Goal: Task Accomplishment & Management: Manage account settings

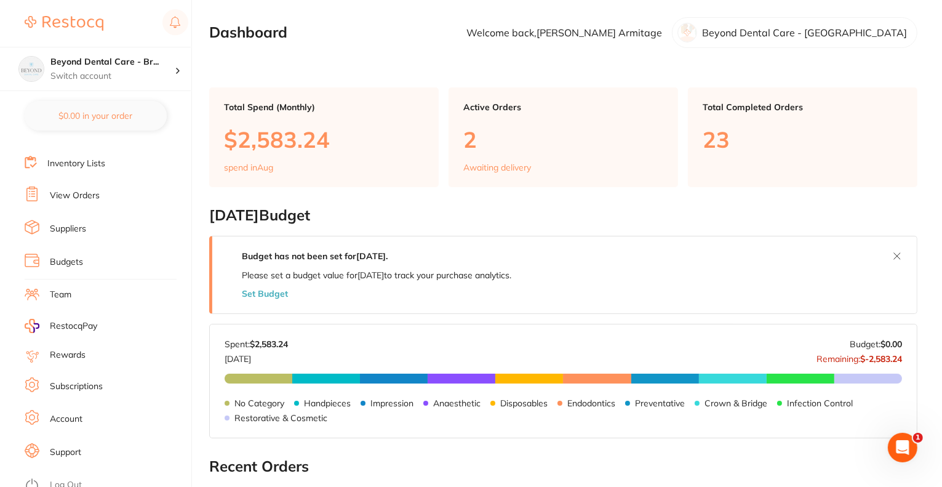
click at [60, 292] on link "Team" at bounding box center [61, 295] width 22 height 12
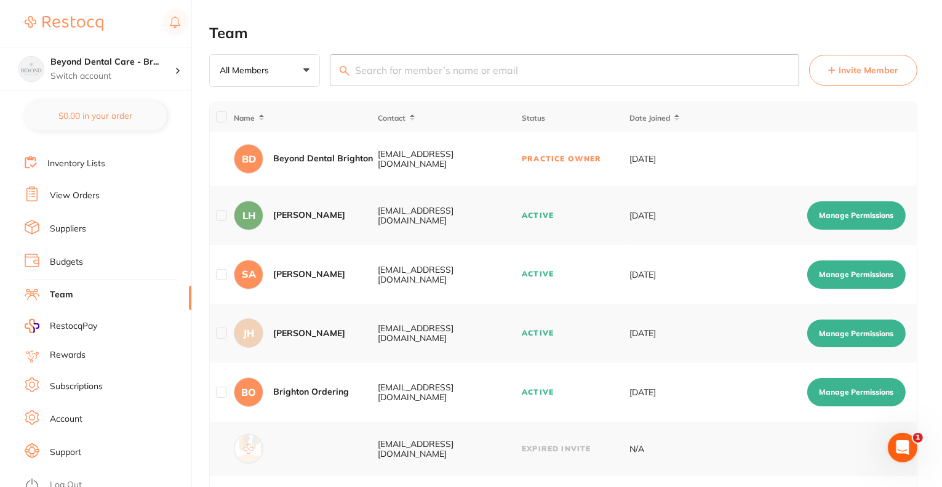
click at [922, 393] on main "Team All Members +0 All Members Active Pending Invite Expired Invite Invite Mem…" at bounding box center [575, 413] width 733 height 826
click at [871, 401] on button "Manage Permissions" at bounding box center [856, 392] width 98 height 28
checkbox input "true"
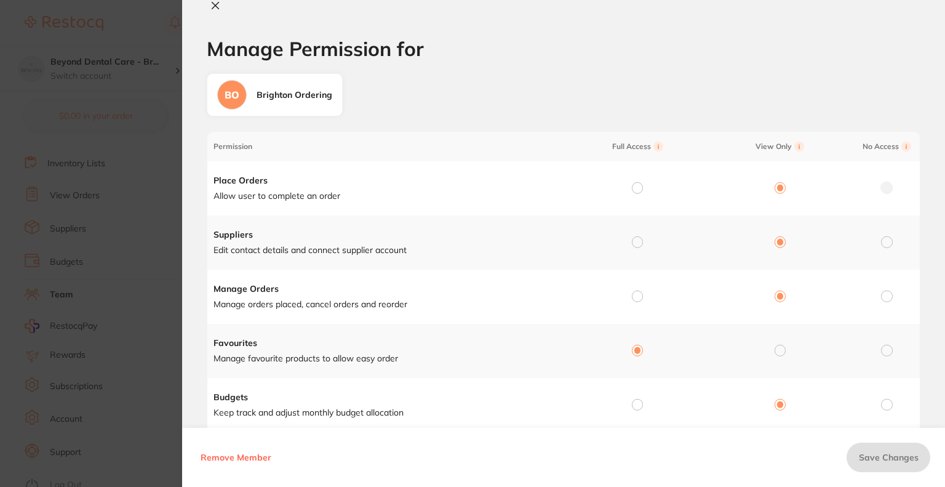
click at [637, 297] on input "radio" at bounding box center [637, 295] width 11 height 11
radio input "true"
radio input "false"
click at [891, 460] on span "Save Changes" at bounding box center [889, 457] width 60 height 11
click at [215, 7] on icon at bounding box center [215, 6] width 10 height 10
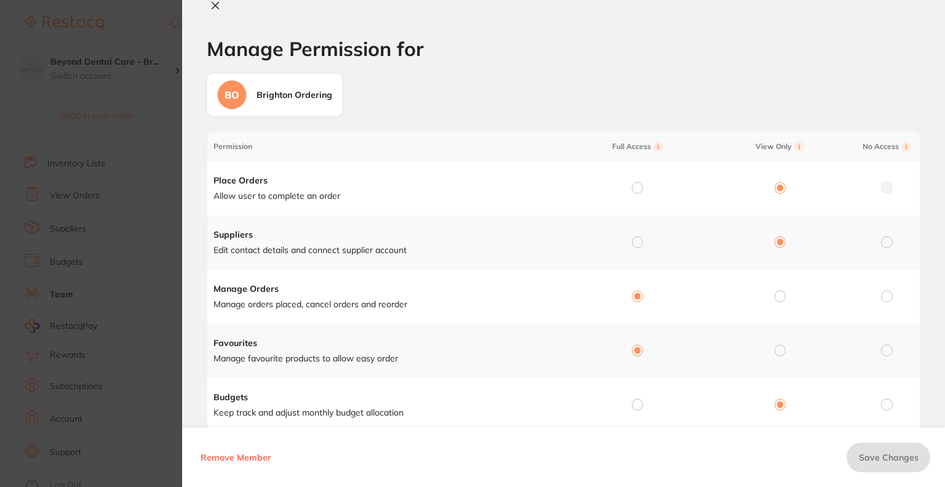
checkbox input "false"
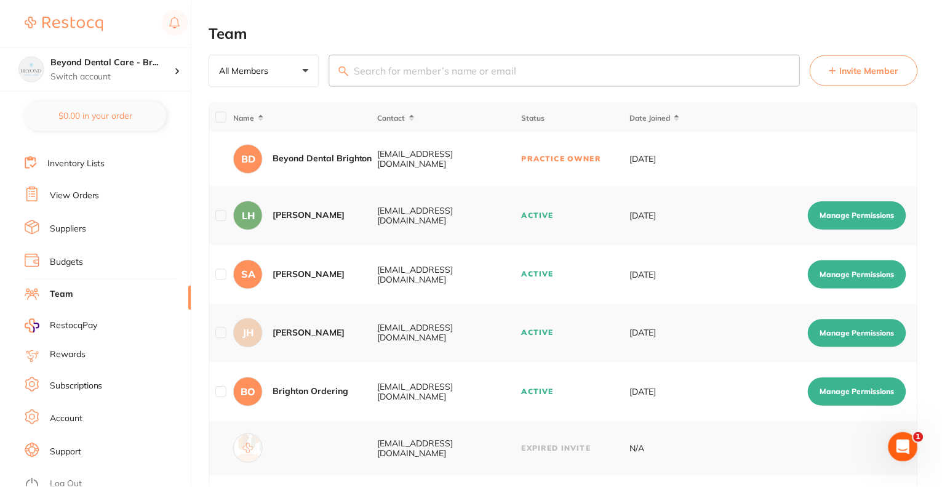
scroll to position [123, 0]
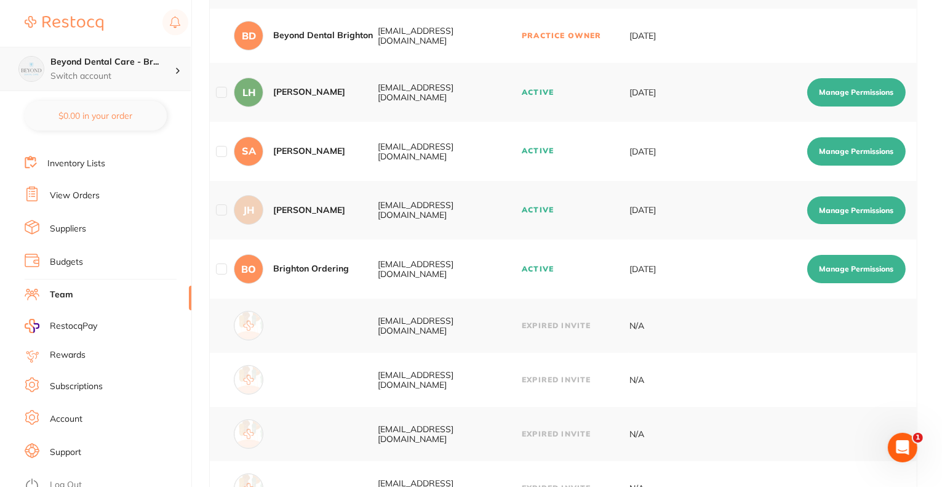
click at [107, 76] on p "Switch account" at bounding box center [112, 76] width 124 height 12
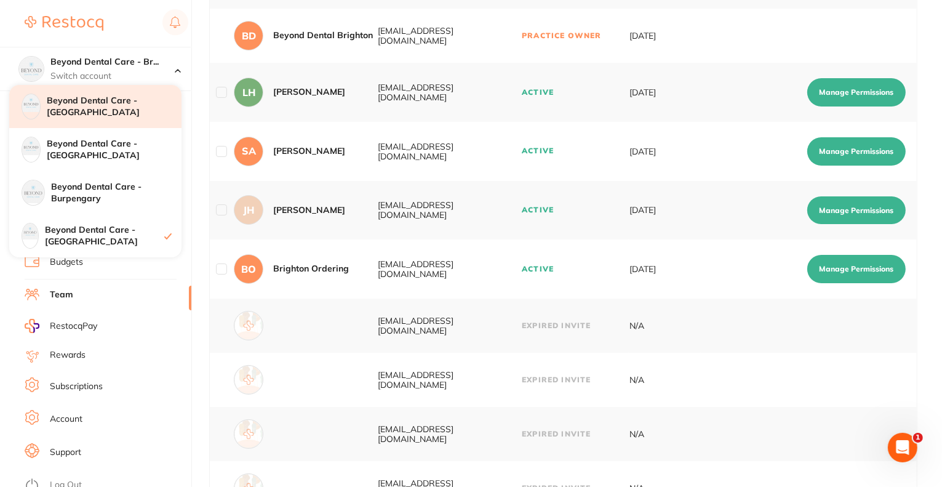
click at [89, 119] on div "Beyond Dental Care - [GEOGRAPHIC_DATA]" at bounding box center [95, 106] width 172 height 43
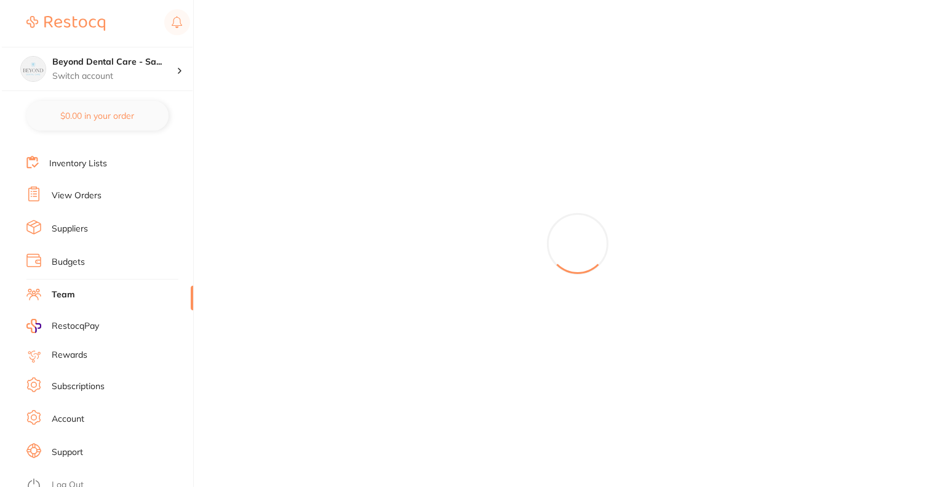
scroll to position [0, 0]
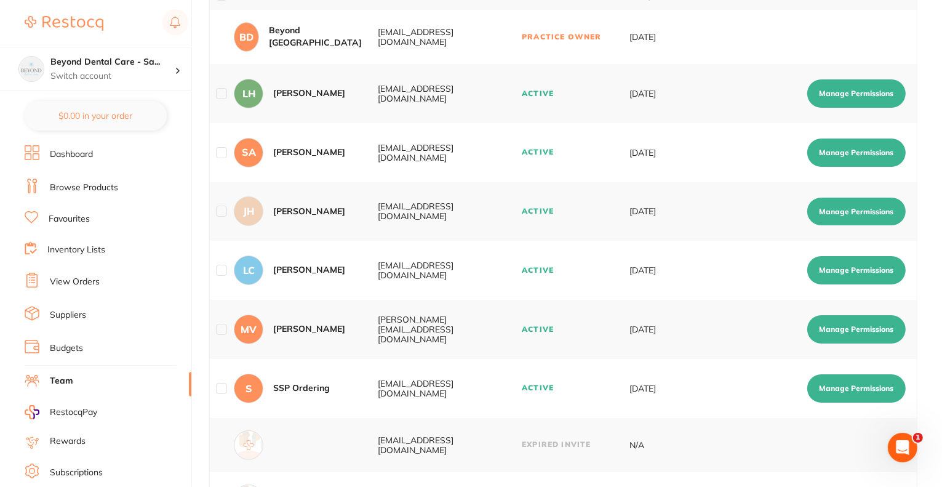
scroll to position [123, 0]
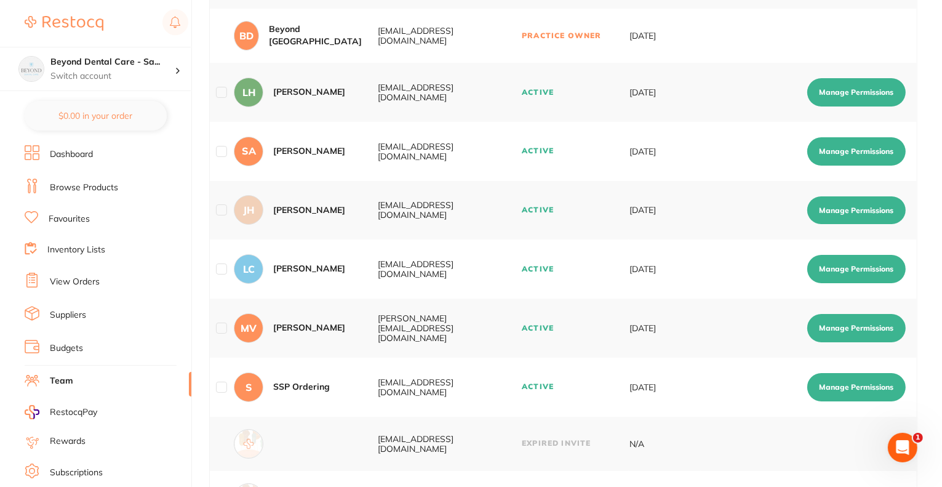
click at [834, 383] on button "Manage Permissions" at bounding box center [856, 387] width 98 height 28
checkbox input "true"
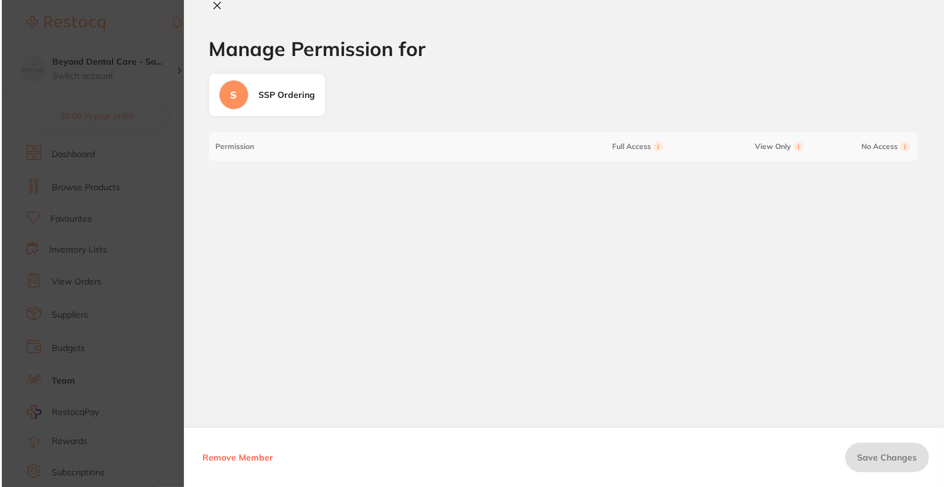
scroll to position [0, 0]
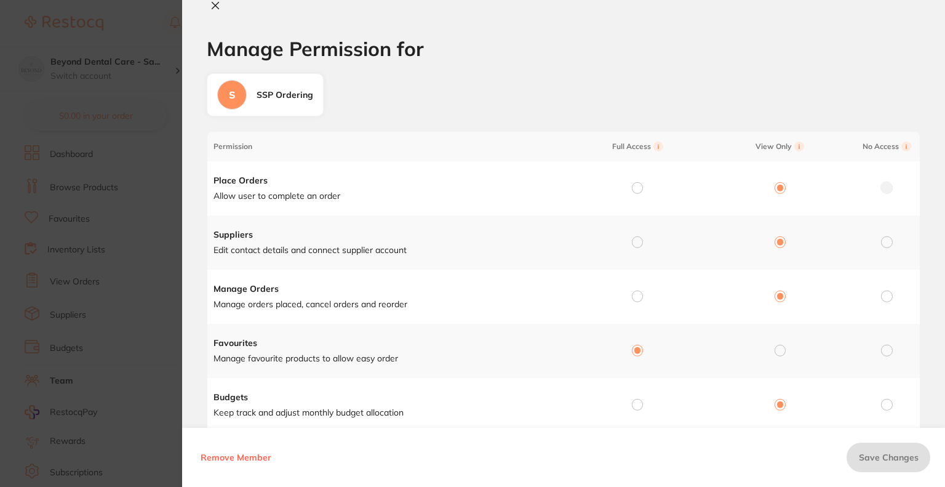
click at [634, 297] on input "radio" at bounding box center [637, 295] width 11 height 11
radio input "true"
radio input "false"
click at [871, 457] on span "Save Changes" at bounding box center [889, 457] width 60 height 11
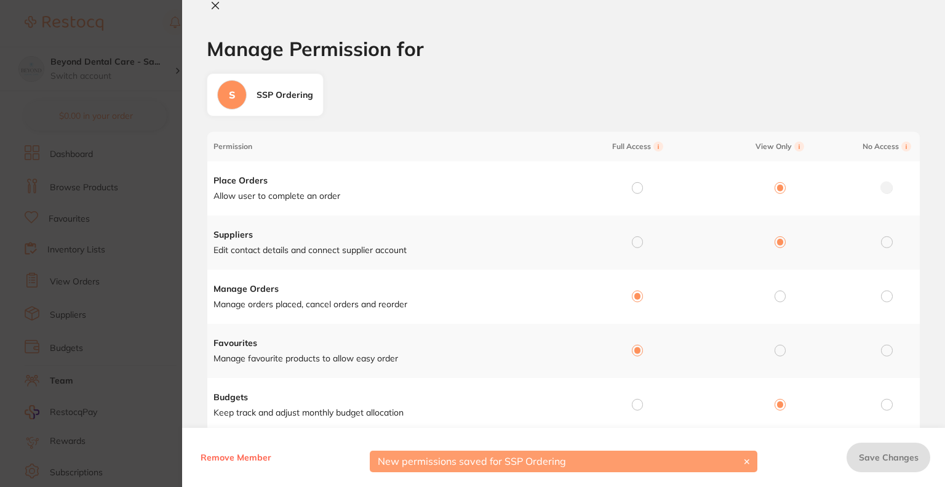
click at [218, 7] on icon at bounding box center [215, 6] width 10 height 10
checkbox input "false"
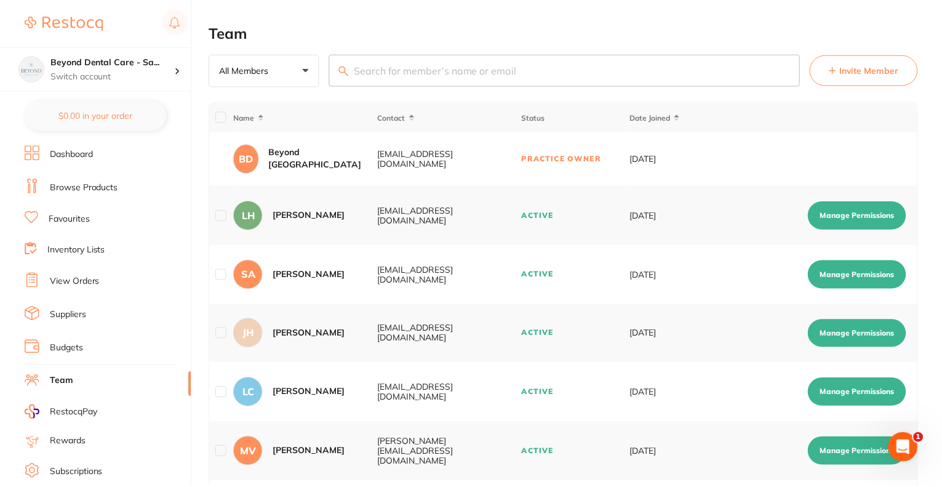
scroll to position [123, 0]
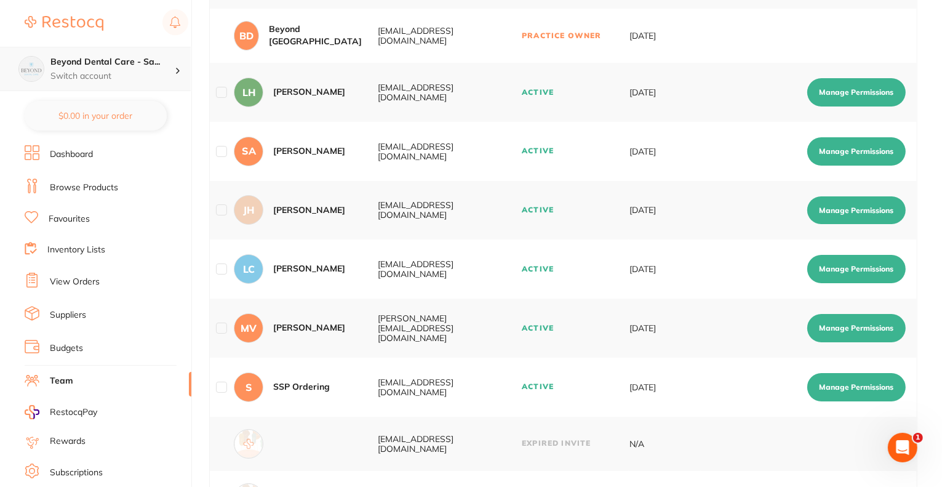
click at [108, 81] on p "Switch account" at bounding box center [112, 76] width 124 height 12
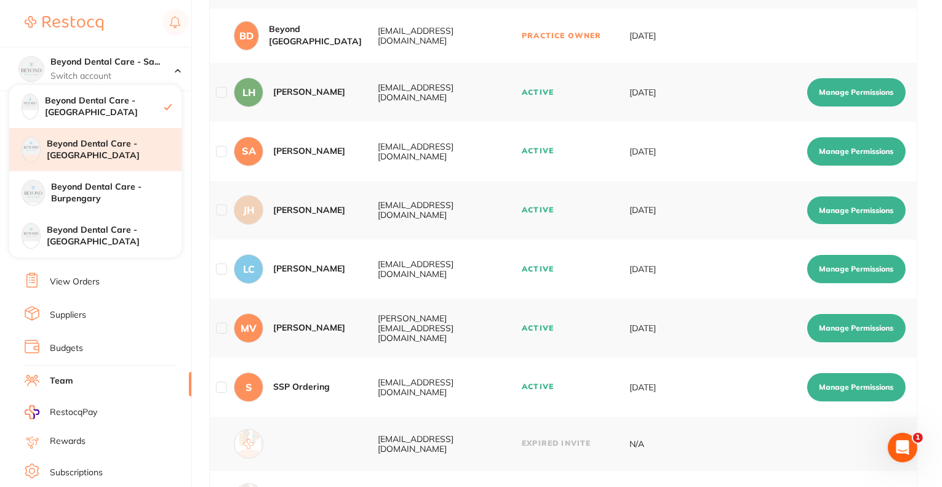
click at [96, 154] on h4 "Beyond Dental Care - [GEOGRAPHIC_DATA]" at bounding box center [114, 150] width 135 height 24
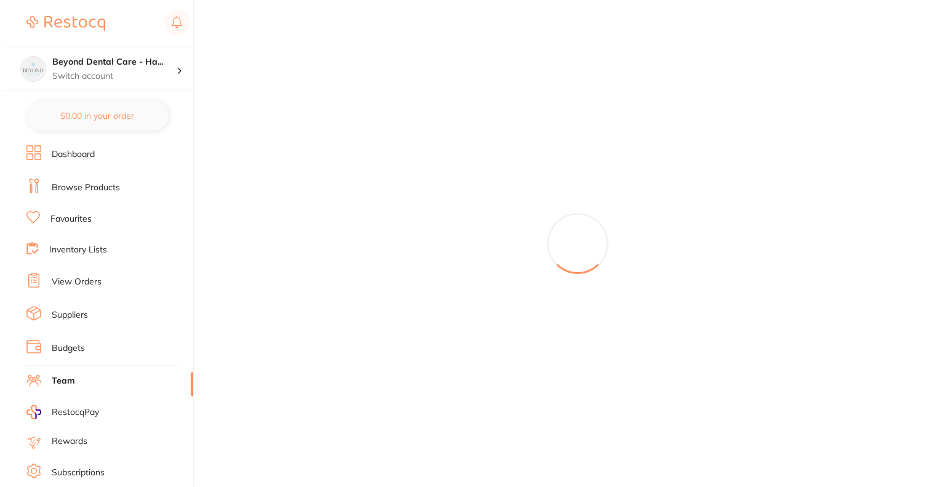
scroll to position [0, 0]
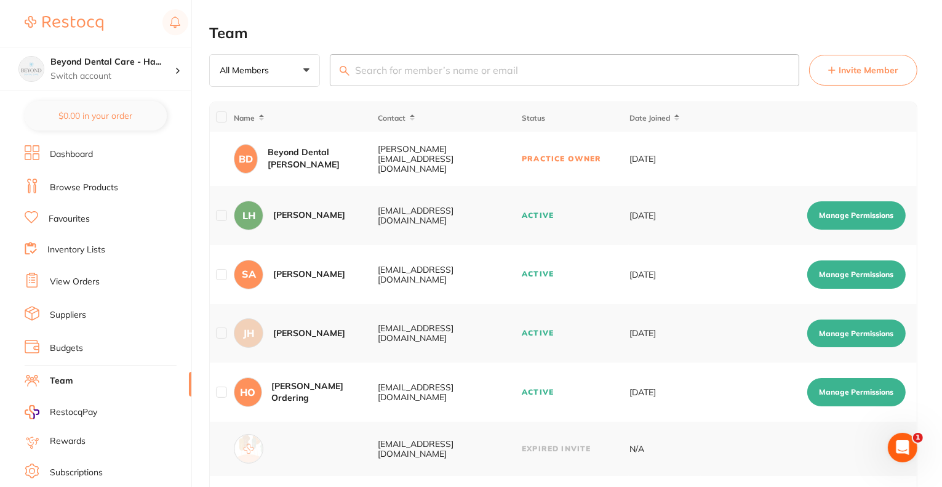
click at [832, 388] on button "Manage Permissions" at bounding box center [856, 392] width 98 height 28
checkbox input "true"
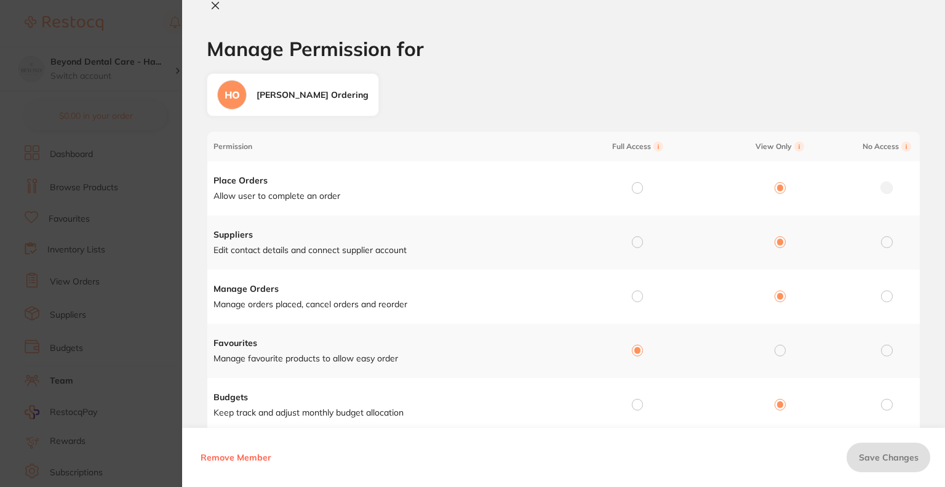
click at [637, 295] on input "radio" at bounding box center [637, 295] width 11 height 11
radio input "true"
radio input "false"
click at [872, 458] on span "Save Changes" at bounding box center [889, 457] width 60 height 11
click at [214, 9] on icon at bounding box center [215, 6] width 10 height 10
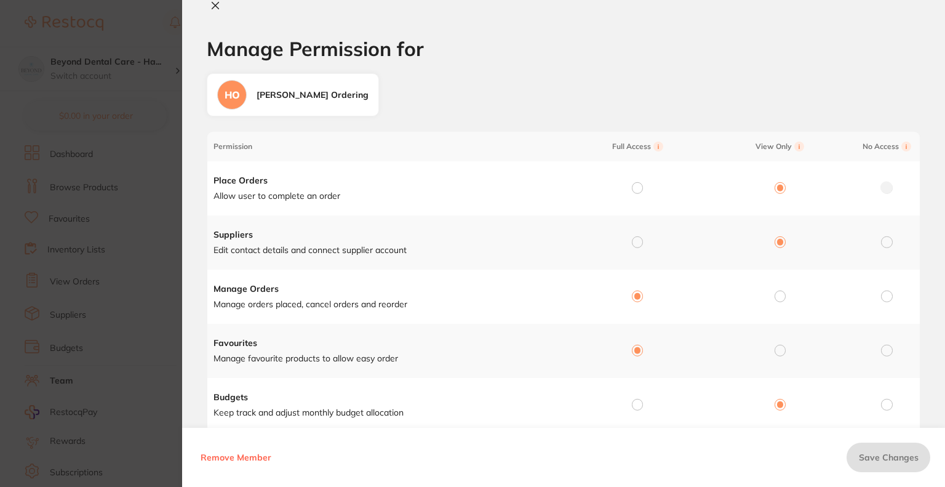
checkbox input "false"
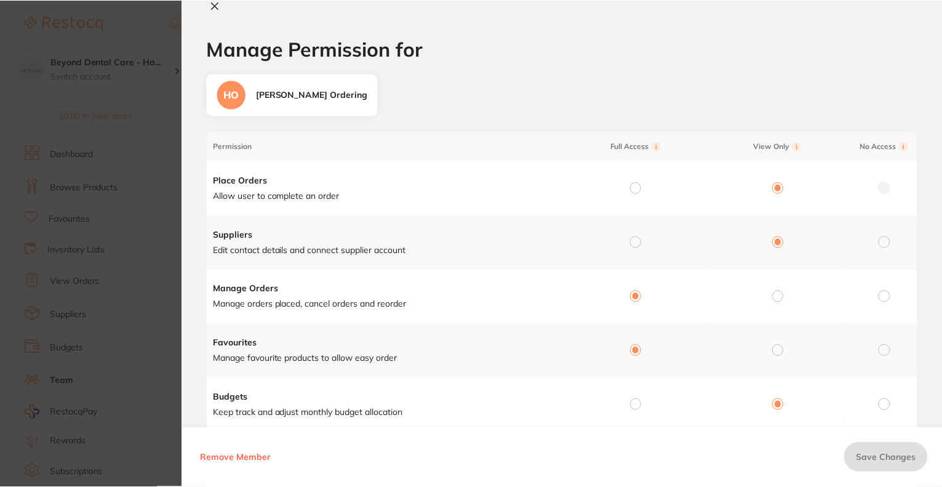
scroll to position [123, 0]
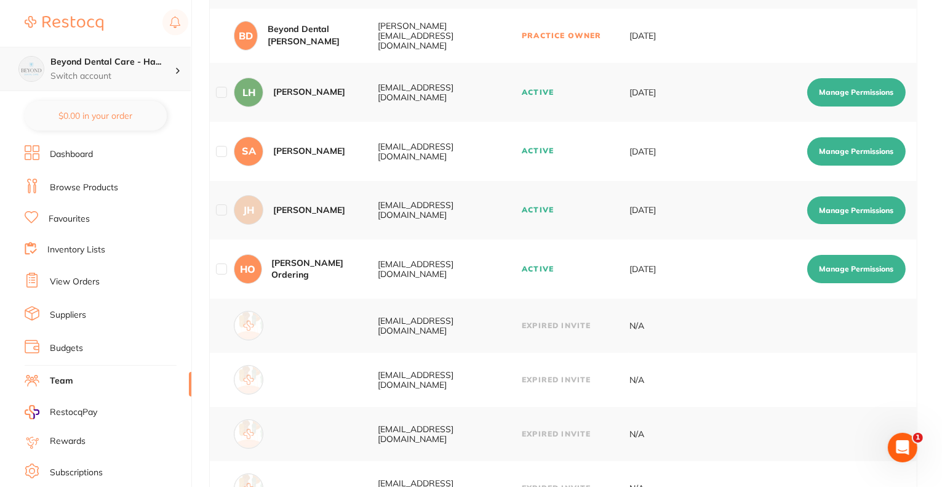
click at [137, 74] on p "Switch account" at bounding box center [112, 76] width 124 height 12
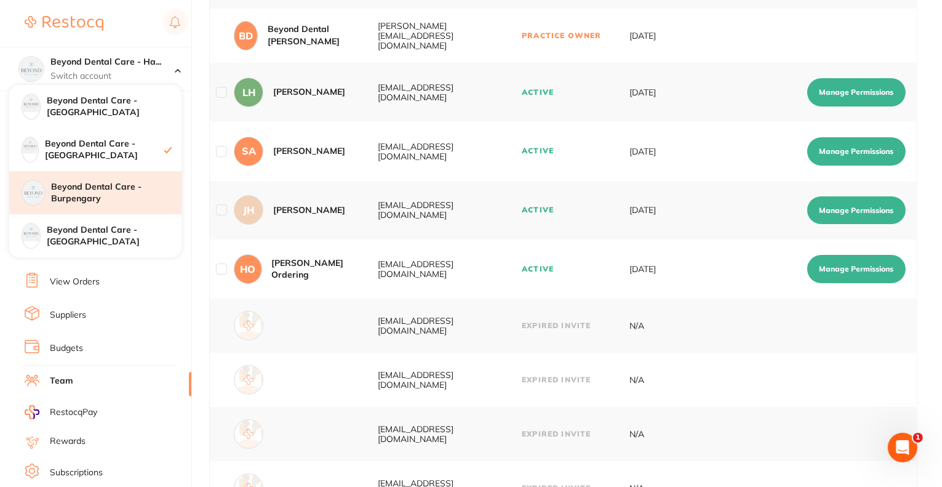
click at [94, 192] on h4 "Beyond Dental Care - Burpengary" at bounding box center [116, 193] width 130 height 24
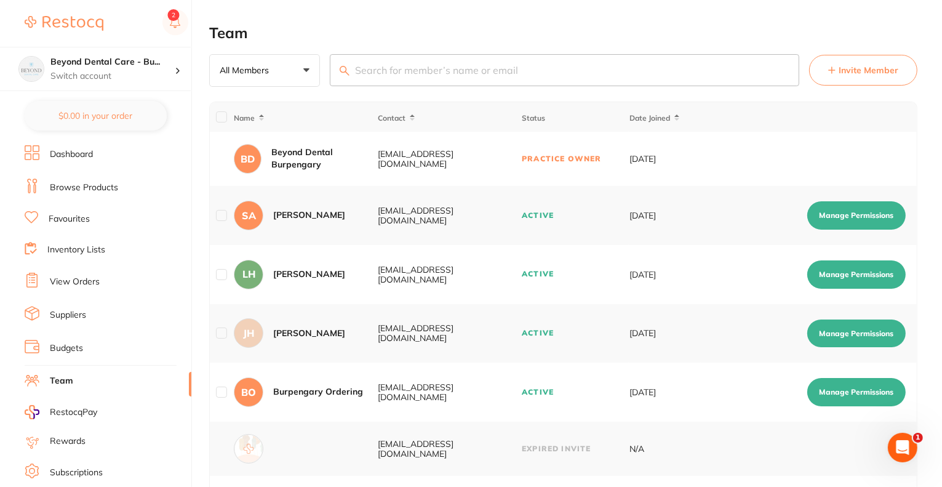
click at [869, 396] on button "Manage Permissions" at bounding box center [856, 392] width 98 height 28
checkbox input "true"
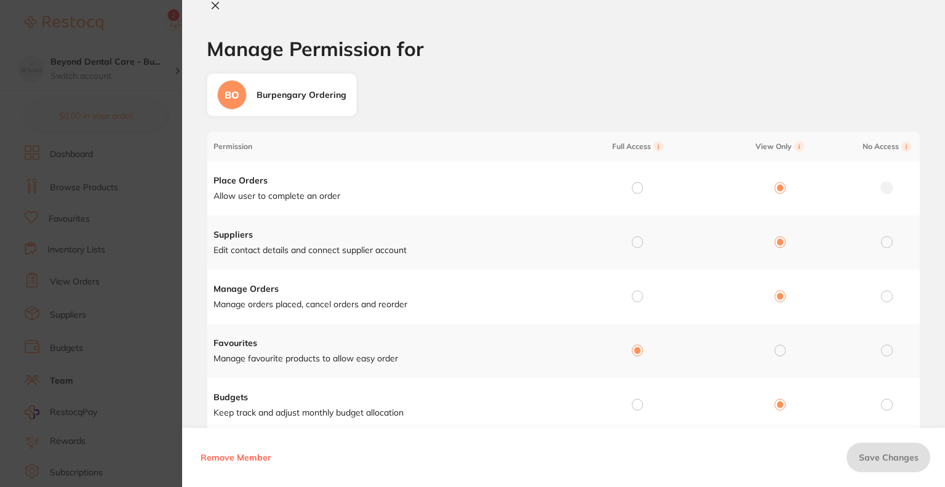
click at [639, 293] on input "radio" at bounding box center [637, 295] width 11 height 11
radio input "true"
radio input "false"
click at [875, 452] on span "Save Changes" at bounding box center [889, 457] width 60 height 11
